Goal: Complete application form: Complete application form

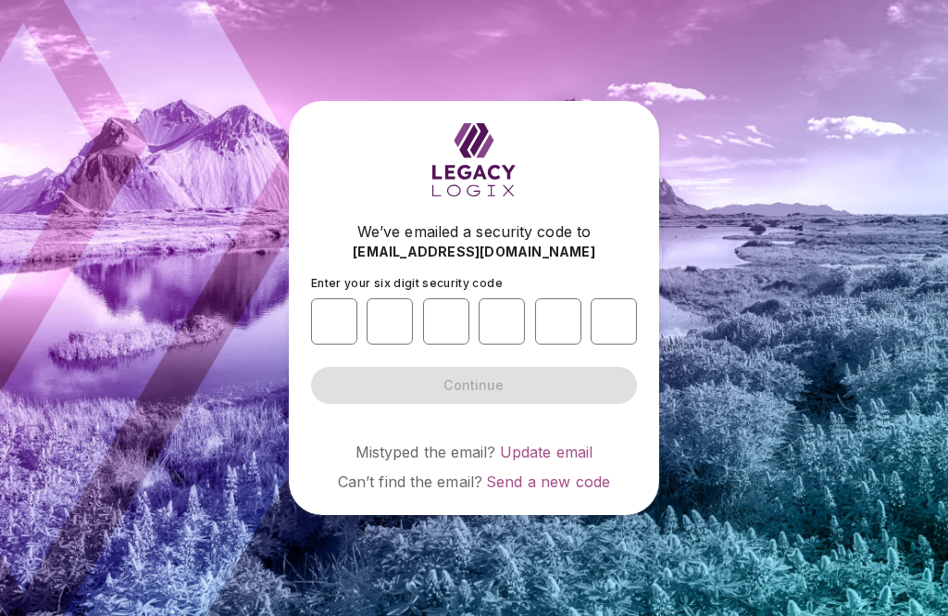
click at [340, 344] on input "number" at bounding box center [334, 321] width 46 height 46
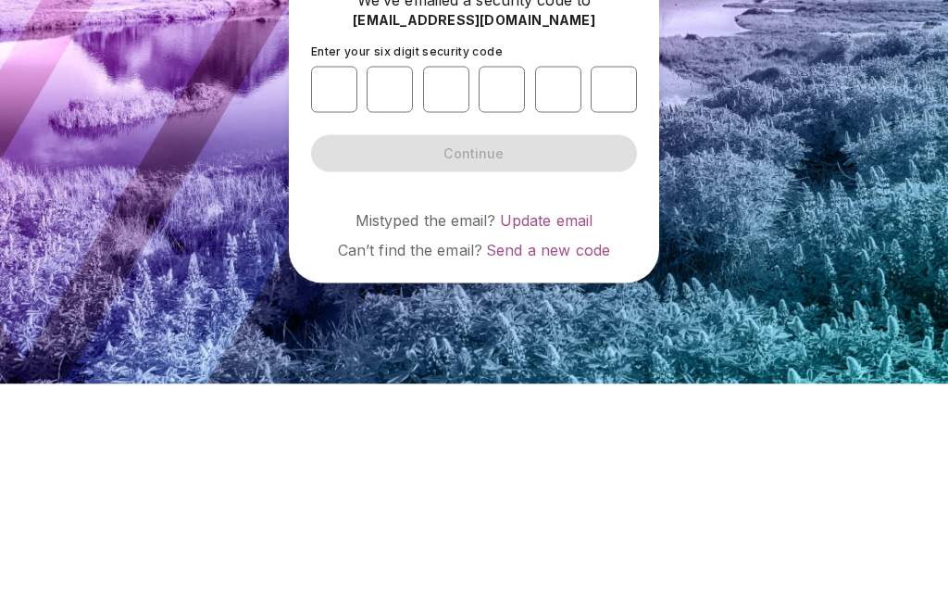
type input "*"
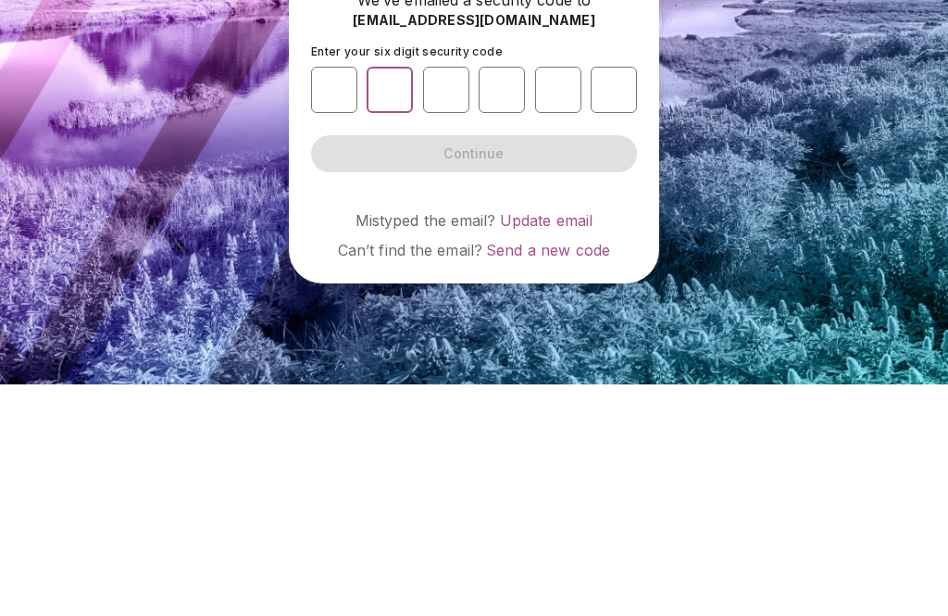
type input "*"
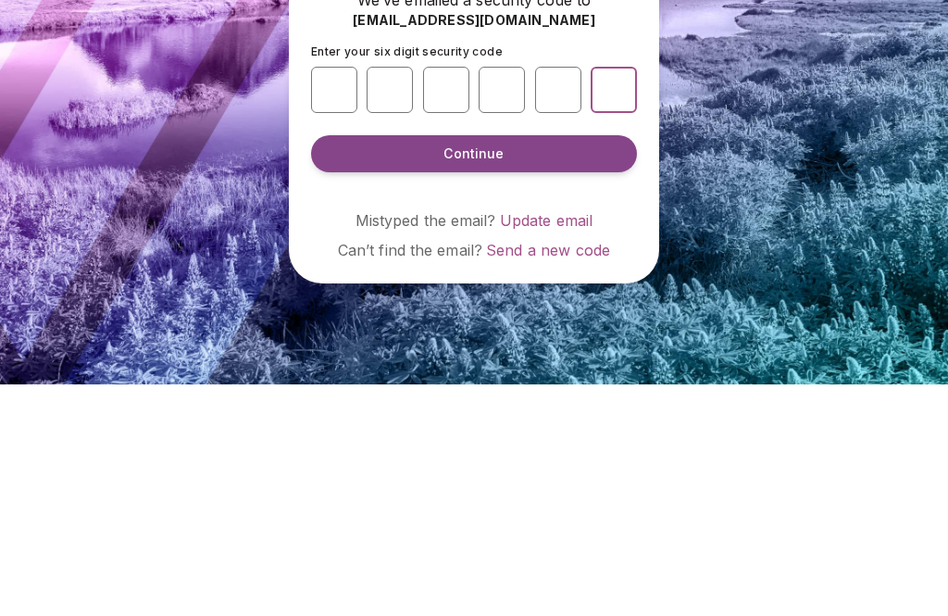
type input "*"
click at [540, 367] on button "Continue" at bounding box center [474, 385] width 326 height 37
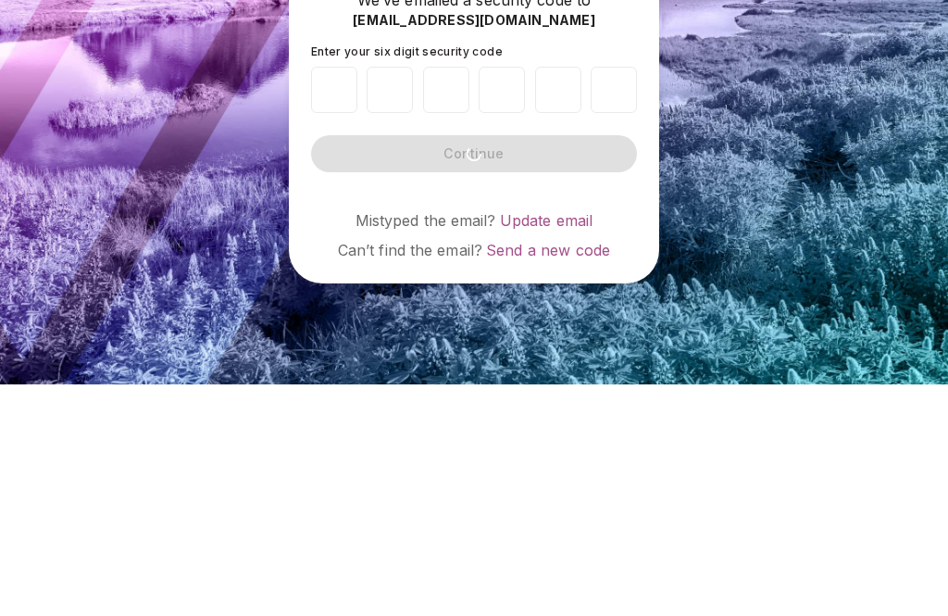
scroll to position [59, 0]
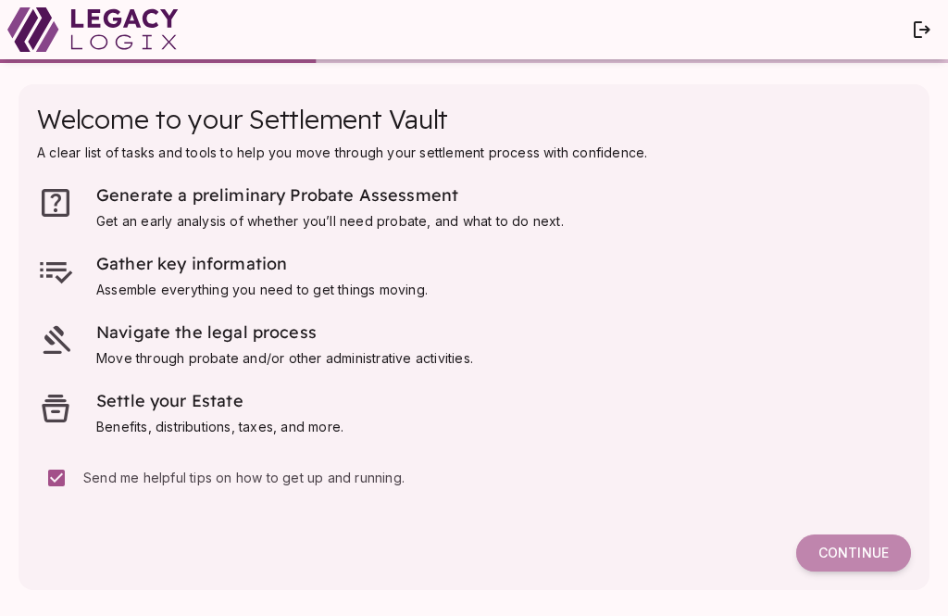
click at [868, 548] on span "Continue" at bounding box center [853, 552] width 70 height 17
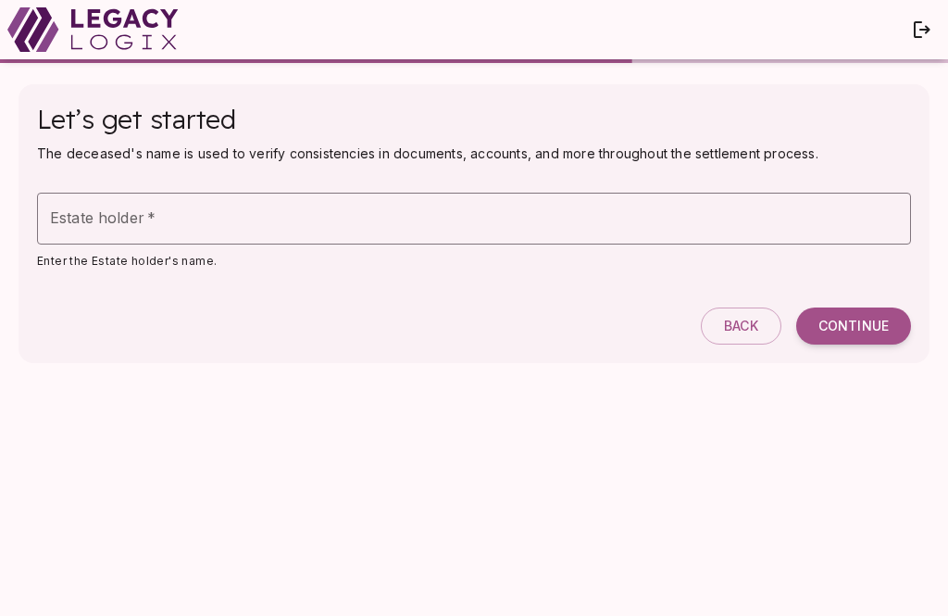
click at [476, 215] on input "Estate holder   *" at bounding box center [474, 219] width 874 height 52
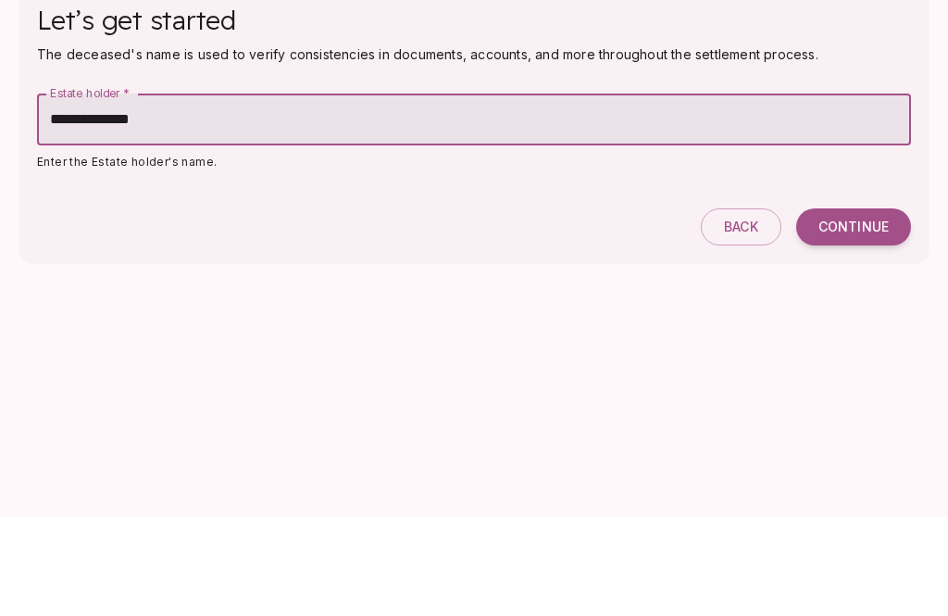
type input "**********"
click at [872, 307] on button "Continue" at bounding box center [853, 325] width 115 height 37
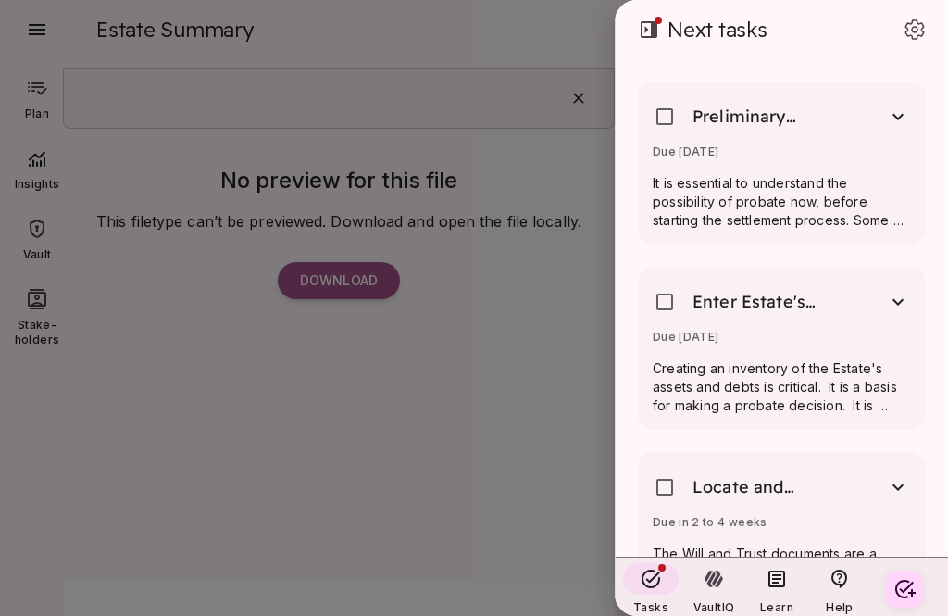
scroll to position [40, 0]
click at [326, 227] on div at bounding box center [474, 308] width 948 height 616
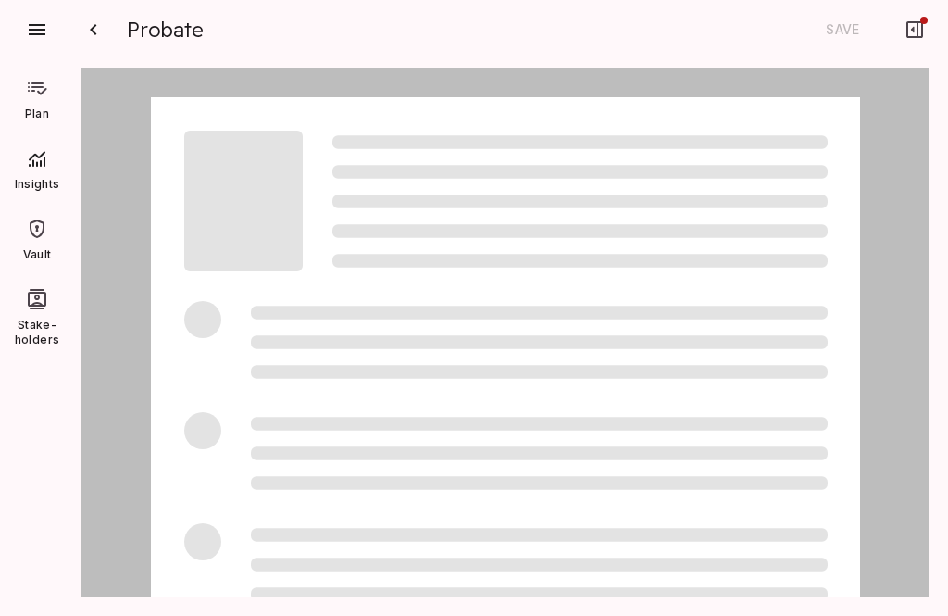
scroll to position [7, 0]
